Goal: Transaction & Acquisition: Purchase product/service

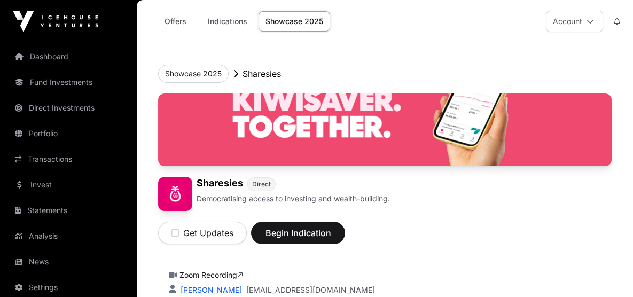
click at [587, 25] on button "Account" at bounding box center [574, 21] width 57 height 21
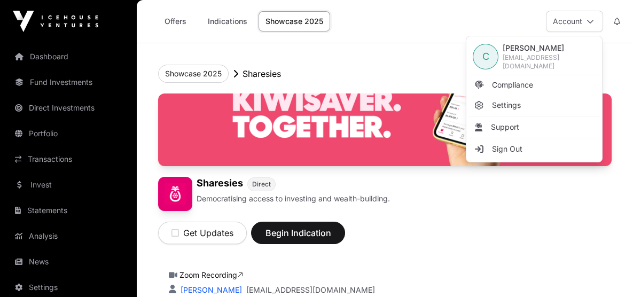
click at [533, 57] on span "[EMAIL_ADDRESS][DOMAIN_NAME]" at bounding box center [549, 61] width 93 height 17
click at [485, 52] on span "C" at bounding box center [486, 56] width 7 height 15
click at [458, 215] on div "Get Updates Begin Indication" at bounding box center [385, 227] width 454 height 33
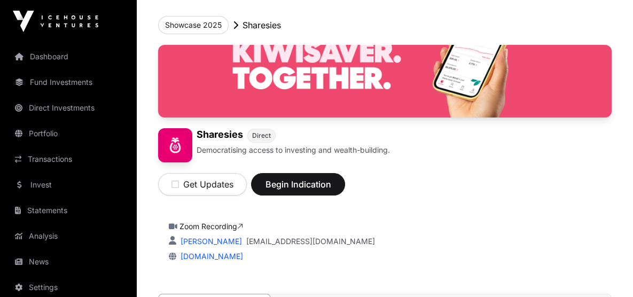
scroll to position [50, 0]
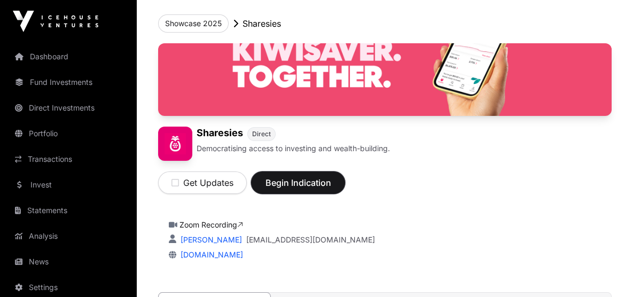
click at [292, 183] on span "Begin Indication" at bounding box center [298, 182] width 67 height 13
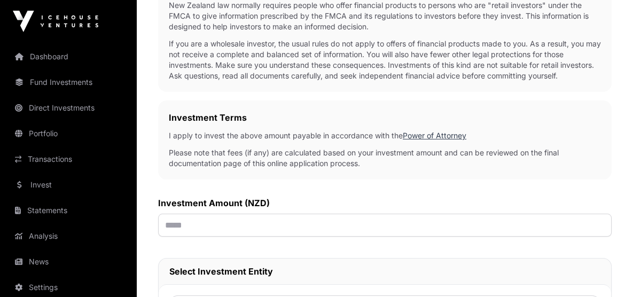
scroll to position [248, 0]
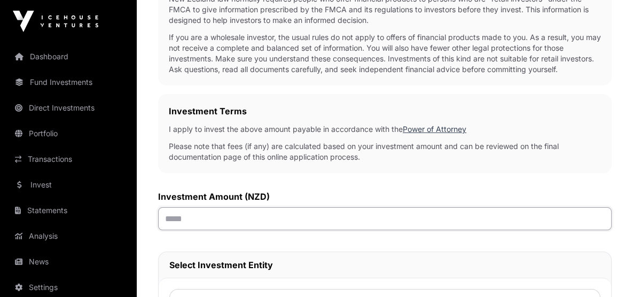
click at [175, 223] on input "text" at bounding box center [385, 218] width 454 height 23
type input "******"
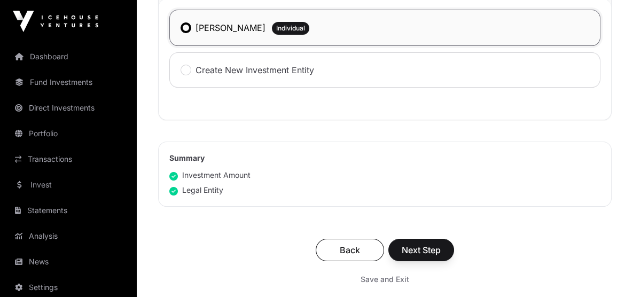
scroll to position [530, 0]
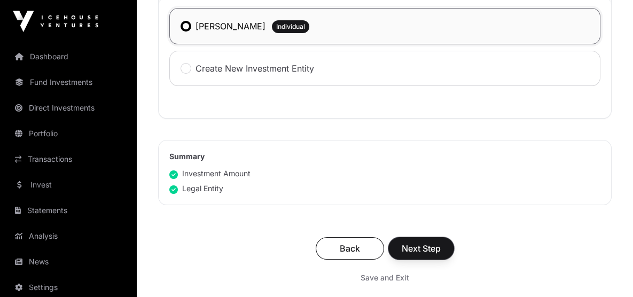
click at [417, 250] on span "Next Step" at bounding box center [421, 248] width 39 height 13
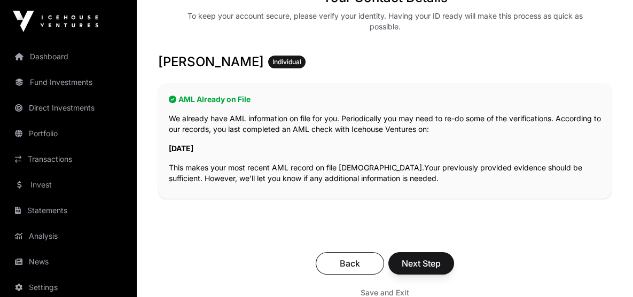
scroll to position [180, 0]
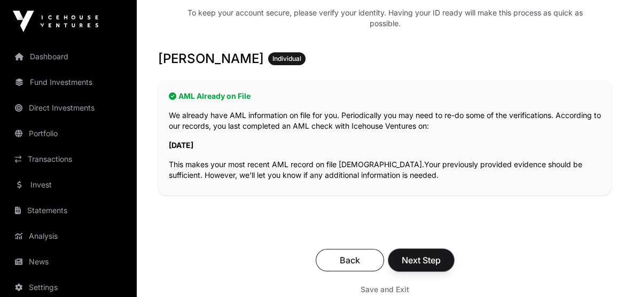
click at [413, 265] on span "Next Step" at bounding box center [421, 260] width 39 height 13
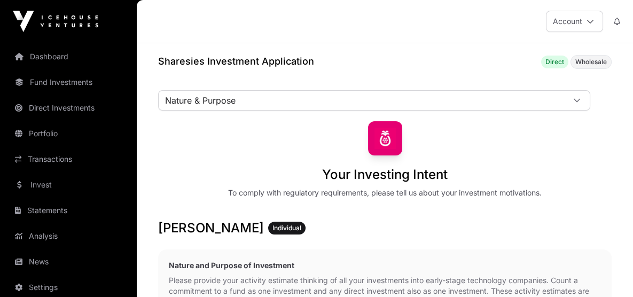
click at [580, 100] on icon at bounding box center [576, 100] width 7 height 7
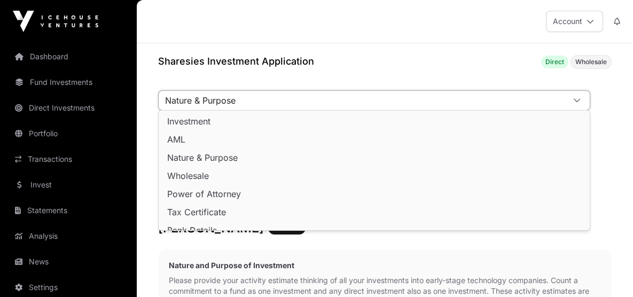
click at [196, 126] on li "Investment" at bounding box center [374, 121] width 427 height 17
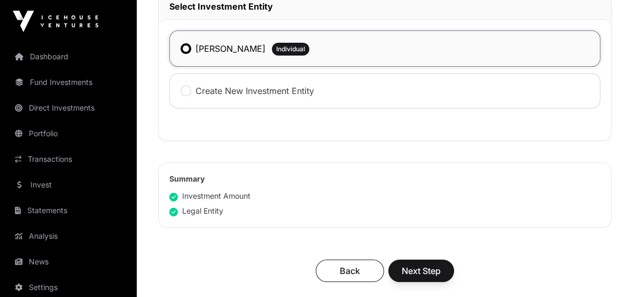
scroll to position [539, 0]
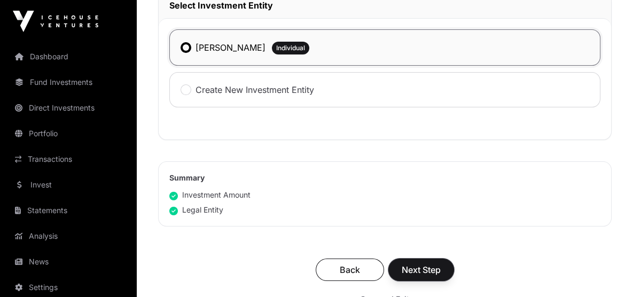
click at [410, 270] on span "Next Step" at bounding box center [421, 269] width 39 height 13
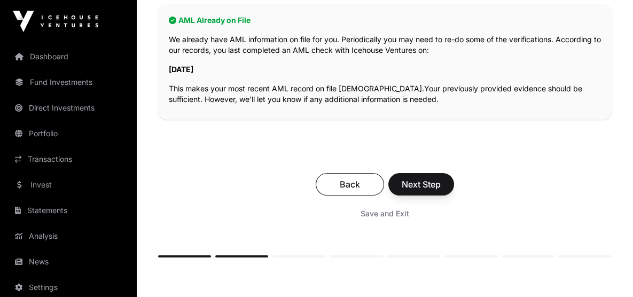
scroll to position [257, 0]
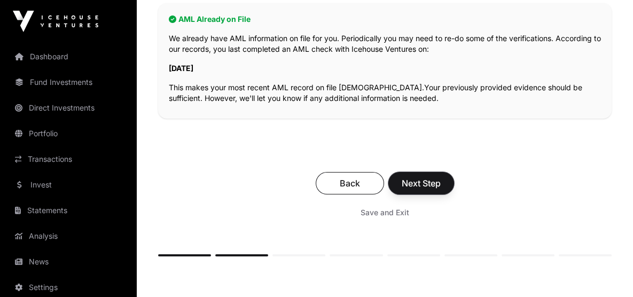
click at [415, 177] on span "Next Step" at bounding box center [421, 183] width 39 height 13
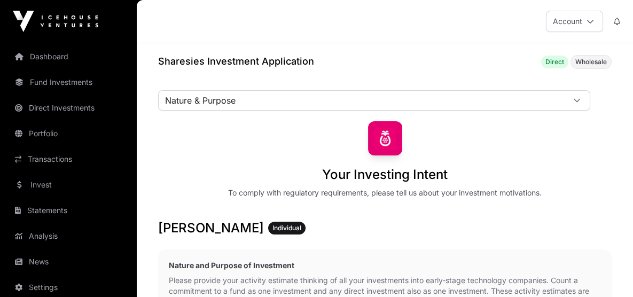
click at [583, 103] on div at bounding box center [577, 100] width 26 height 19
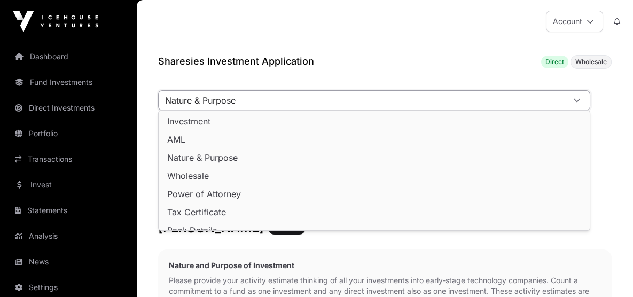
click at [204, 123] on span "Investment" at bounding box center [188, 121] width 43 height 9
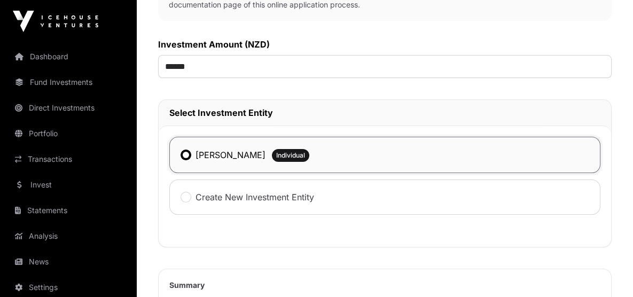
scroll to position [432, 0]
click at [304, 152] on span "Individual" at bounding box center [290, 155] width 29 height 9
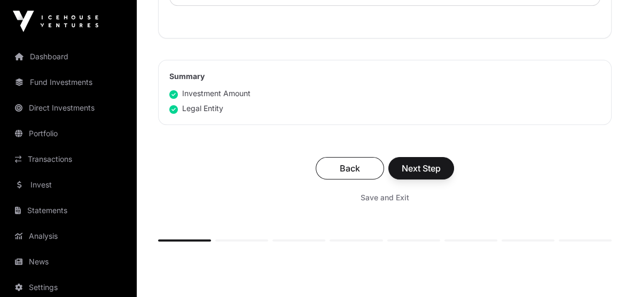
scroll to position [641, 0]
click at [412, 163] on span "Next Step" at bounding box center [421, 167] width 39 height 13
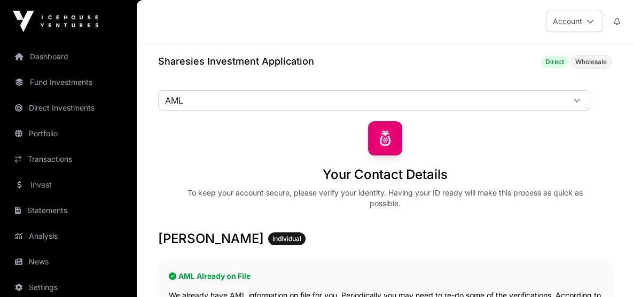
click at [385, 146] on img at bounding box center [385, 138] width 34 height 34
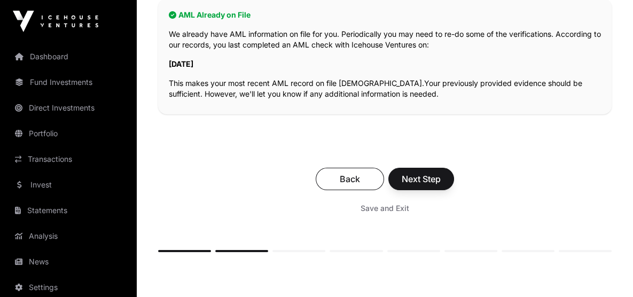
scroll to position [271, 0]
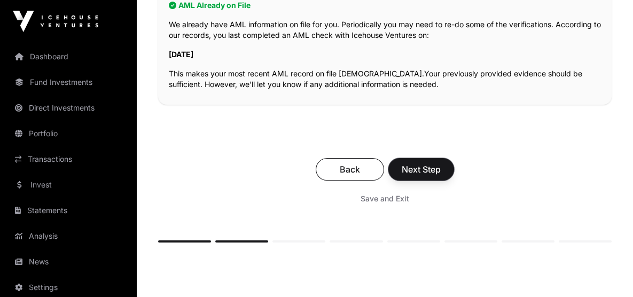
click at [422, 170] on span "Next Step" at bounding box center [421, 169] width 39 height 13
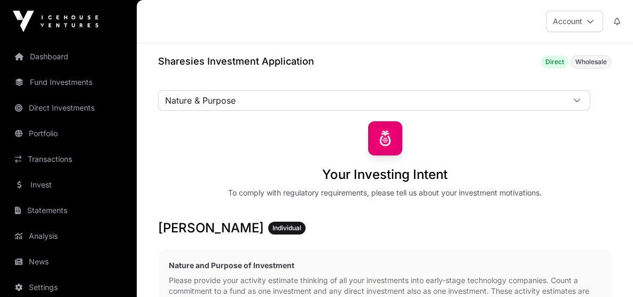
click at [577, 102] on icon at bounding box center [576, 100] width 7 height 7
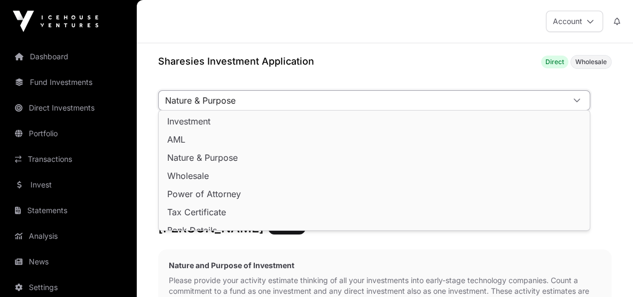
click at [269, 127] on li "Investment" at bounding box center [374, 121] width 427 height 17
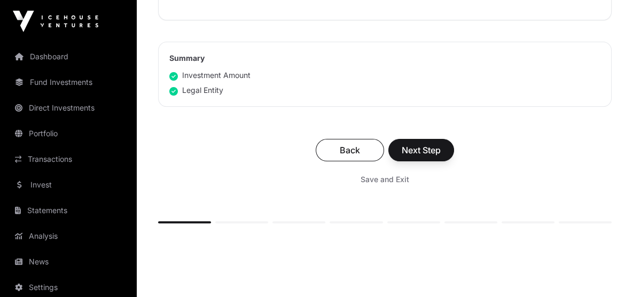
scroll to position [661, 0]
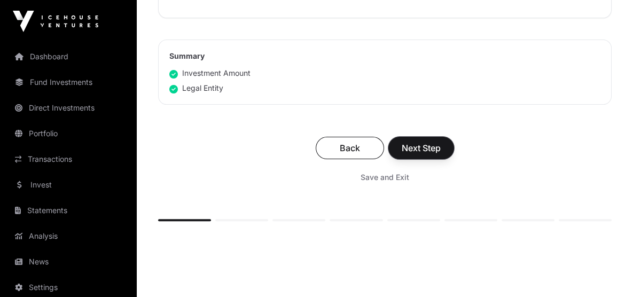
click at [430, 152] on button "Next Step" at bounding box center [421, 148] width 66 height 22
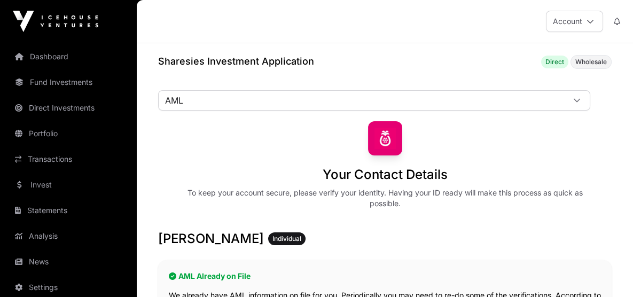
click at [590, 66] on span "Wholesale" at bounding box center [591, 62] width 41 height 14
click at [368, 180] on h1 "Your Contact Details" at bounding box center [385, 174] width 125 height 17
click at [387, 143] on img at bounding box center [385, 138] width 34 height 34
click at [227, 152] on div "Your Contact Details To keep your account secure, please verify your identity. …" at bounding box center [385, 165] width 454 height 88
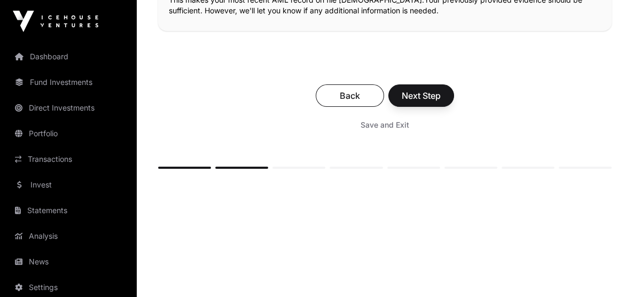
scroll to position [345, 0]
click at [422, 92] on span "Next Step" at bounding box center [421, 95] width 39 height 13
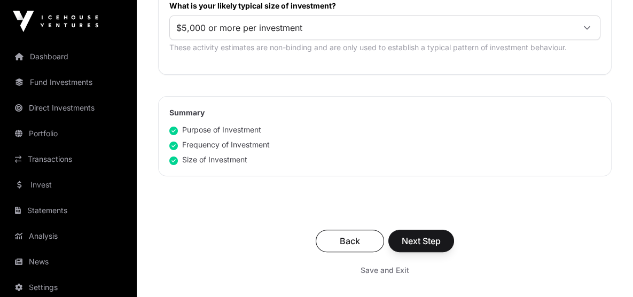
scroll to position [691, 0]
click at [417, 240] on span "Next Step" at bounding box center [421, 240] width 39 height 13
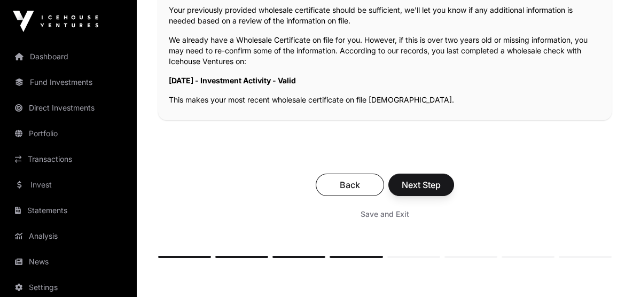
scroll to position [280, 0]
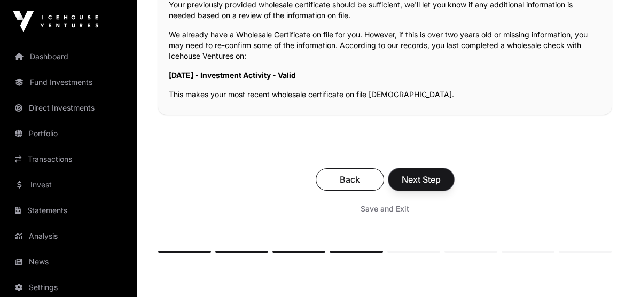
click at [417, 182] on span "Next Step" at bounding box center [421, 179] width 39 height 13
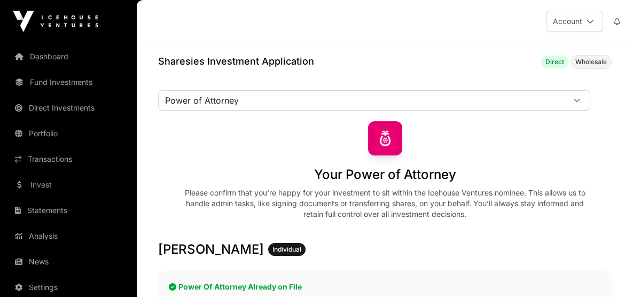
click at [575, 97] on icon at bounding box center [576, 100] width 7 height 7
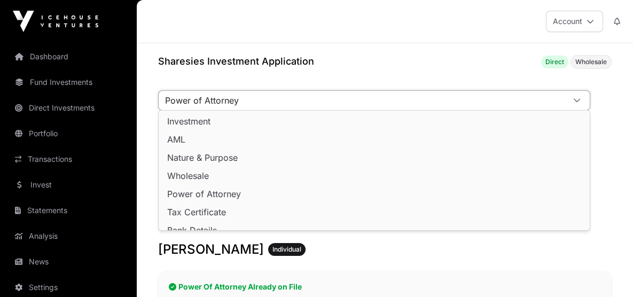
click at [174, 121] on span "Investment" at bounding box center [188, 121] width 43 height 9
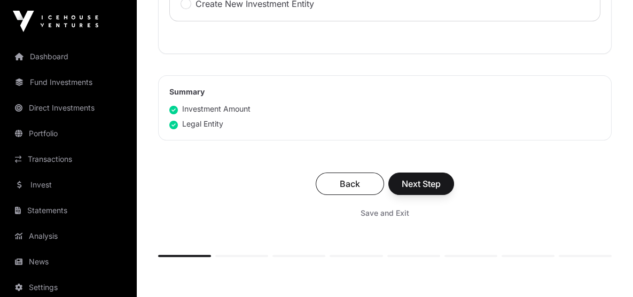
scroll to position [627, 0]
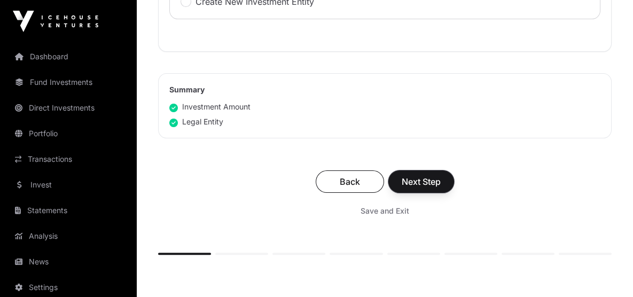
click at [426, 175] on span "Next Step" at bounding box center [421, 181] width 39 height 13
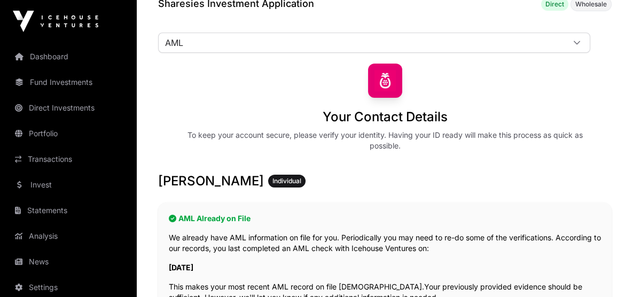
scroll to position [53, 0]
